Goal: Complete application form

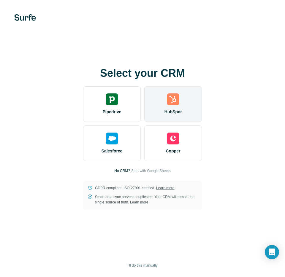
click at [158, 114] on div "HubSpot" at bounding box center [173, 104] width 58 height 36
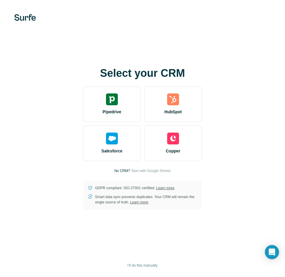
click at [20, 19] on img at bounding box center [25, 17] width 22 height 7
click at [21, 18] on img at bounding box center [25, 17] width 22 height 7
click at [27, 18] on img at bounding box center [25, 17] width 22 height 7
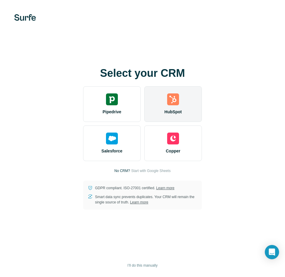
click at [186, 104] on div "HubSpot" at bounding box center [173, 104] width 58 height 36
click at [174, 113] on span "HubSpot" at bounding box center [172, 112] width 17 height 6
